Goal: Use online tool/utility: Use online tool/utility

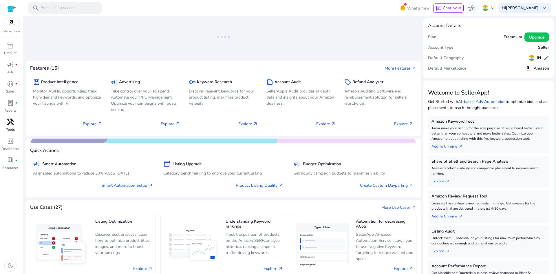
click at [8, 117] on div "handyman" at bounding box center [10, 121] width 16 height 9
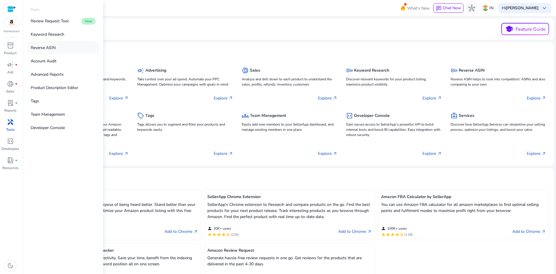
click at [60, 47] on link "Reverse ASIN" at bounding box center [63, 47] width 74 height 13
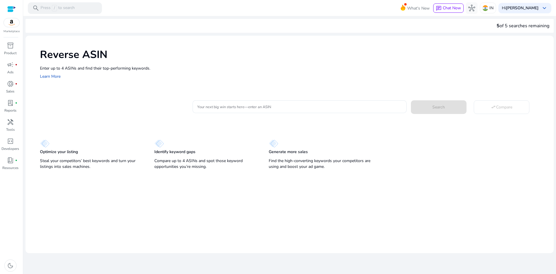
drag, startPoint x: 204, startPoint y: 84, endPoint x: 213, endPoint y: 91, distance: 11.8
click at [206, 84] on div "Reverse ASIN Enter up to 4 ASINs and find their top-performing keywords. Learn …" at bounding box center [289, 64] width 528 height 56
click at [230, 112] on div at bounding box center [299, 106] width 204 height 13
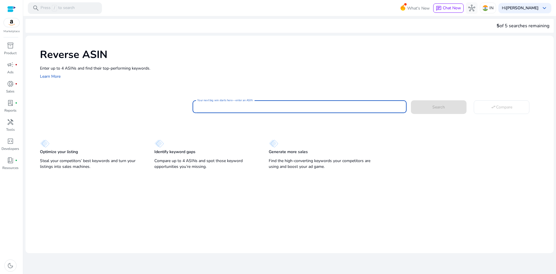
paste input "**********"
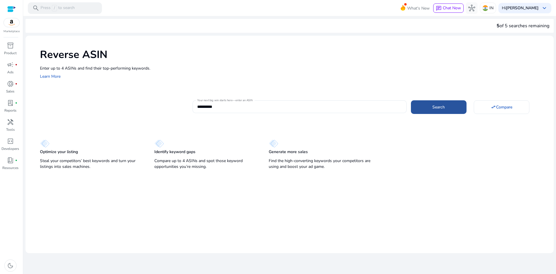
click at [422, 107] on span at bounding box center [439, 107] width 56 height 14
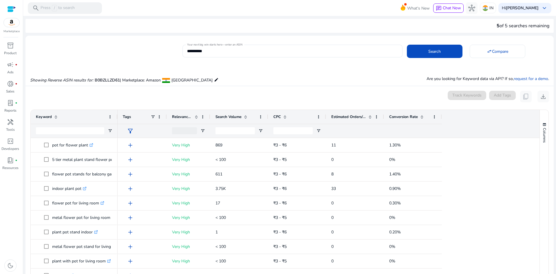
scroll to position [62, 0]
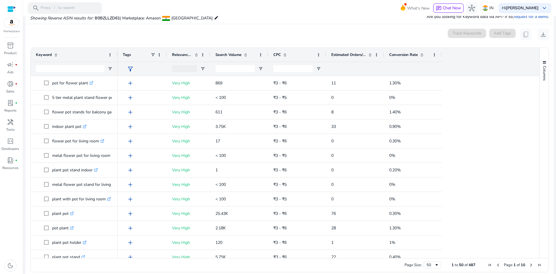
click at [196, 57] on div "Relevance Score" at bounding box center [185, 54] width 27 height 11
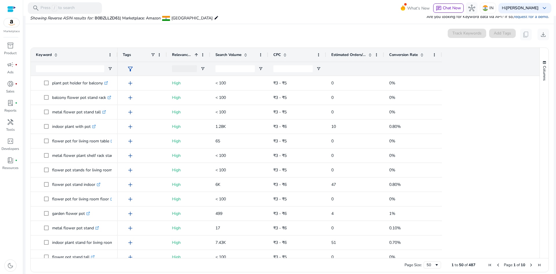
scroll to position [0, 0]
click at [196, 57] on div "Relevance Score 1" at bounding box center [185, 54] width 27 height 11
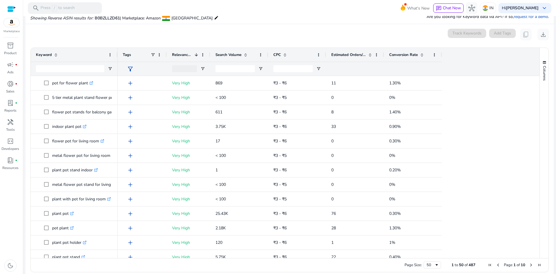
click at [421, 56] on span at bounding box center [422, 54] width 5 height 5
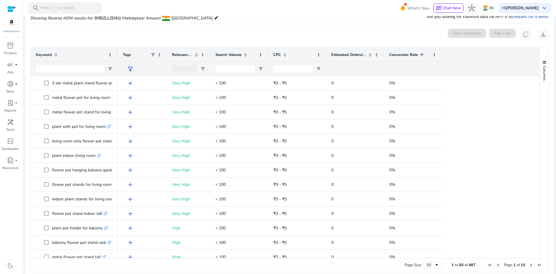
click at [421, 56] on span at bounding box center [422, 54] width 5 height 5
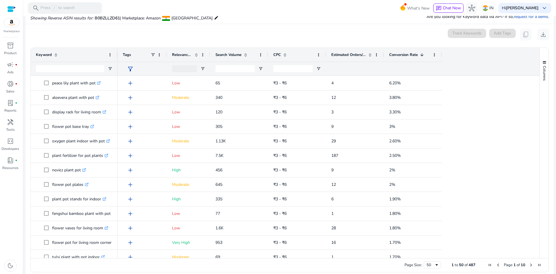
click at [196, 54] on span at bounding box center [196, 54] width 5 height 5
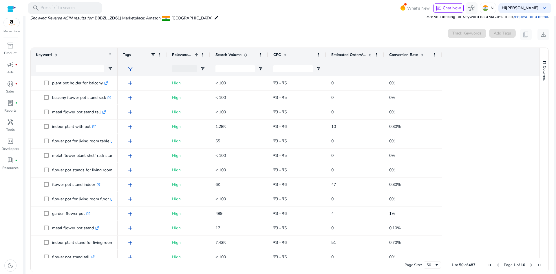
click at [196, 54] on span at bounding box center [196, 54] width 5 height 5
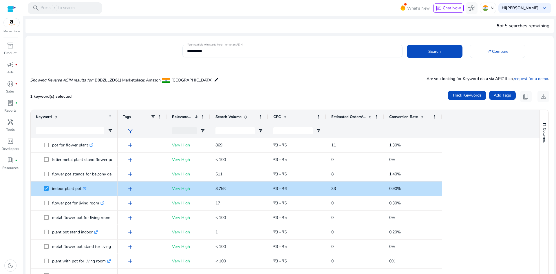
click at [208, 46] on mat-label "Your next big win starts here—enter an ASIN" at bounding box center [214, 45] width 55 height 4
click at [208, 48] on input "**********" at bounding box center [292, 51] width 210 height 6
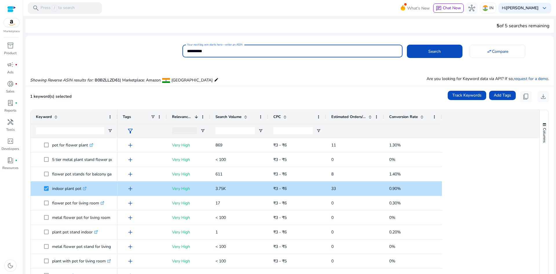
drag, startPoint x: 215, startPoint y: 48, endPoint x: 157, endPoint y: 47, distance: 57.6
click at [168, 46] on div "**********" at bounding box center [286, 50] width 523 height 14
paste input
type input "**********"
click at [420, 49] on span at bounding box center [435, 51] width 56 height 14
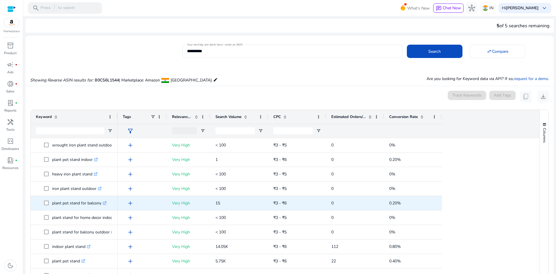
scroll to position [62, 0]
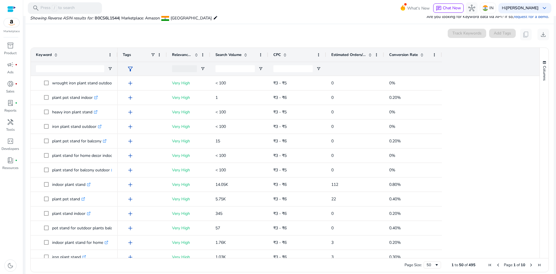
click at [423, 56] on span at bounding box center [422, 54] width 5 height 5
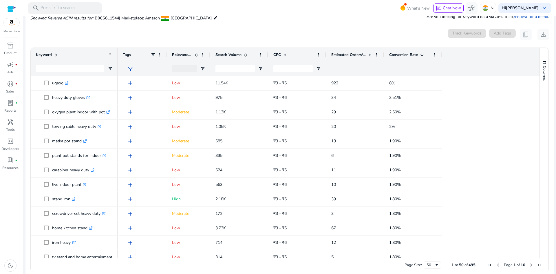
click at [245, 56] on span at bounding box center [245, 54] width 5 height 5
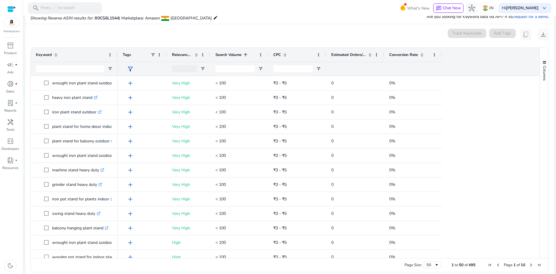
click at [244, 56] on span at bounding box center [245, 54] width 5 height 5
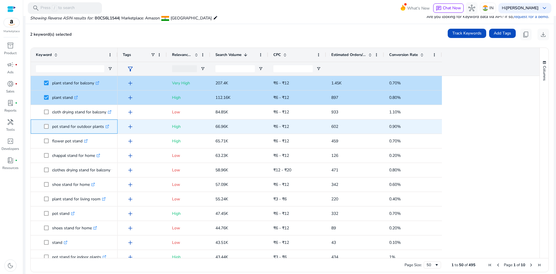
click at [44, 125] on span "pot stand for outdoor plants .st0{fill:#2c8af8}" at bounding box center [74, 126] width 76 height 12
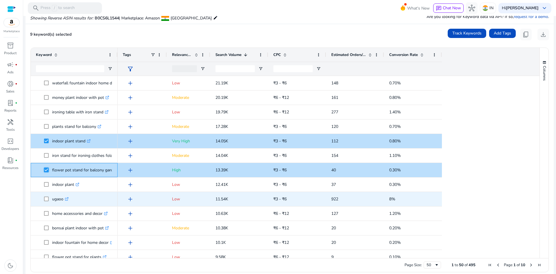
scroll to position [347, 0]
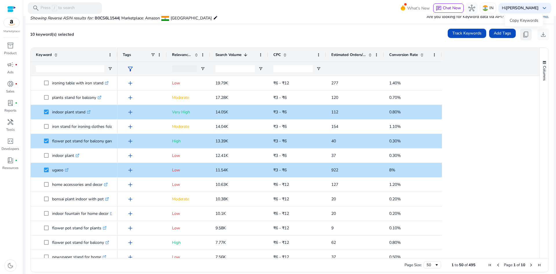
click at [527, 33] on button "content_copy" at bounding box center [526, 35] width 12 height 12
click at [526, 35] on span "content_copy" at bounding box center [525, 34] width 7 height 7
